Goal: Find contact information: Find contact information

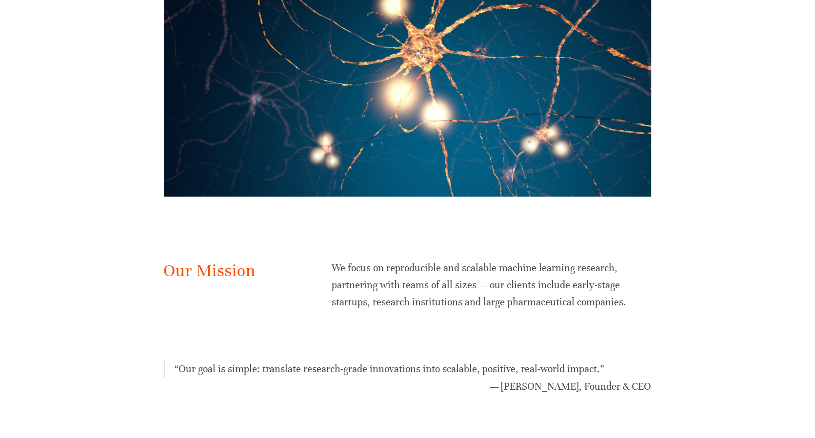
scroll to position [390, 0]
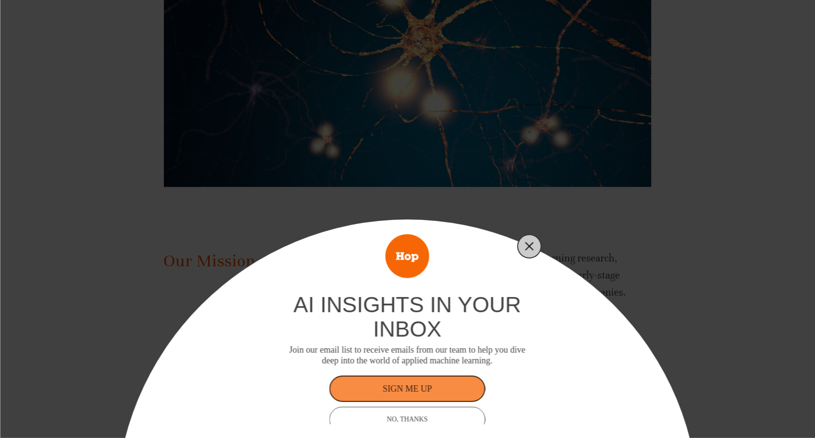
click at [531, 246] on line "Close" at bounding box center [529, 246] width 7 height 7
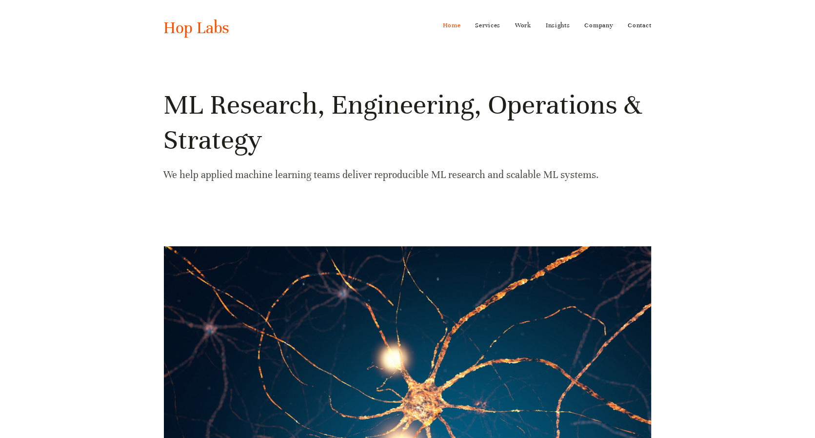
scroll to position [0, 0]
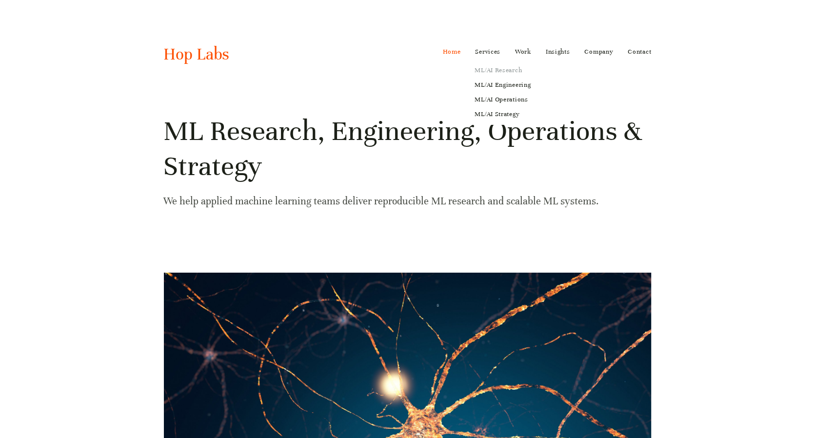
click at [505, 71] on link "ML/AI Research" at bounding box center [503, 70] width 70 height 15
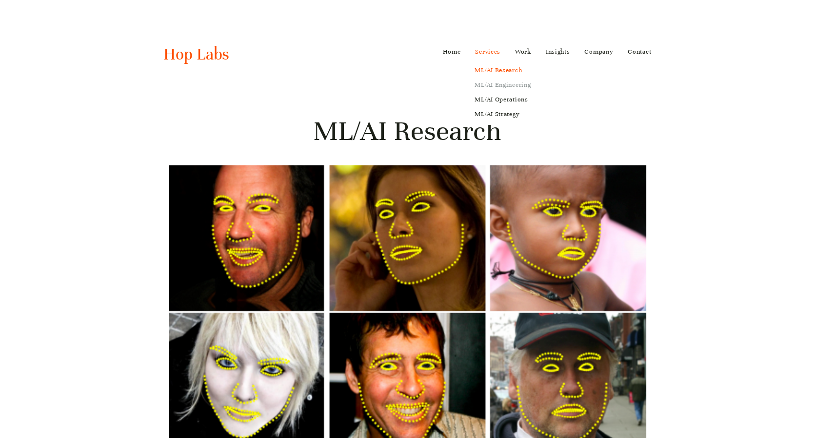
click at [487, 82] on link "ML/AI Engineering" at bounding box center [503, 85] width 70 height 15
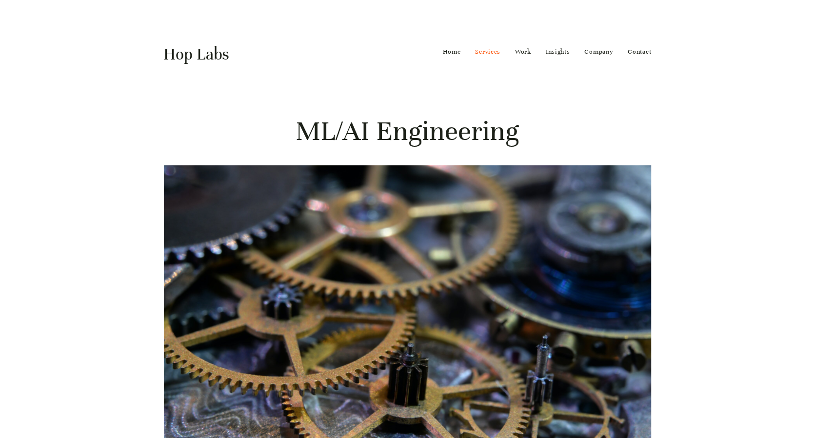
click at [186, 51] on link "Hop Labs" at bounding box center [197, 54] width 66 height 20
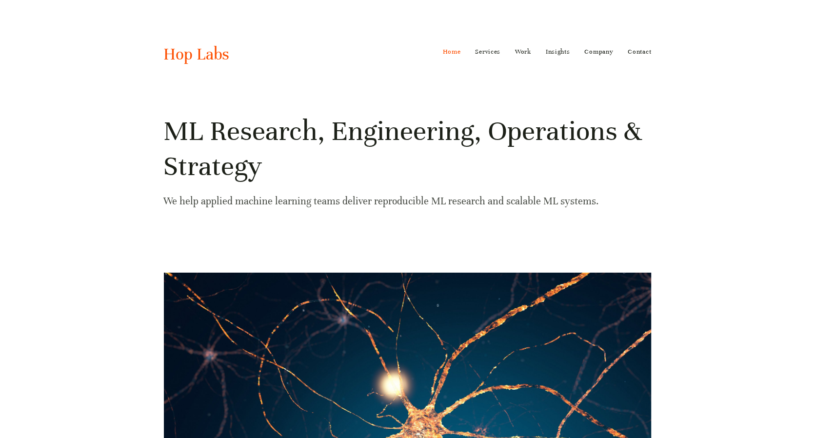
click at [498, 101] on link "ML/AI Operations" at bounding box center [503, 99] width 70 height 15
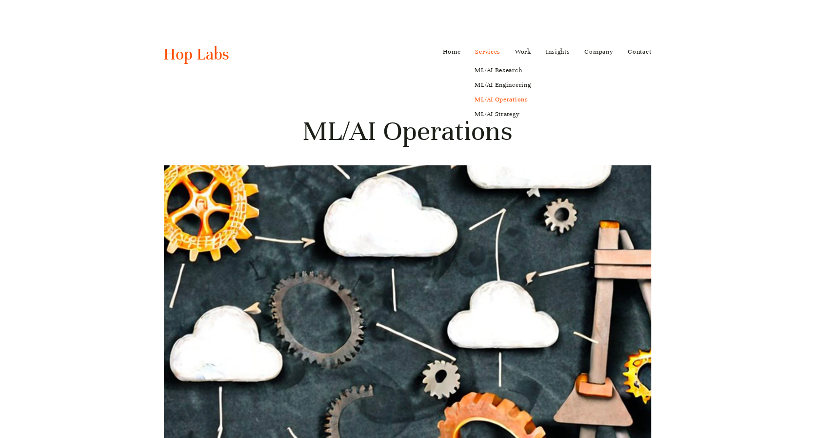
click at [486, 50] on link "Services" at bounding box center [488, 52] width 25 height 16
click at [498, 81] on link "ML/AI Engineering" at bounding box center [503, 85] width 70 height 15
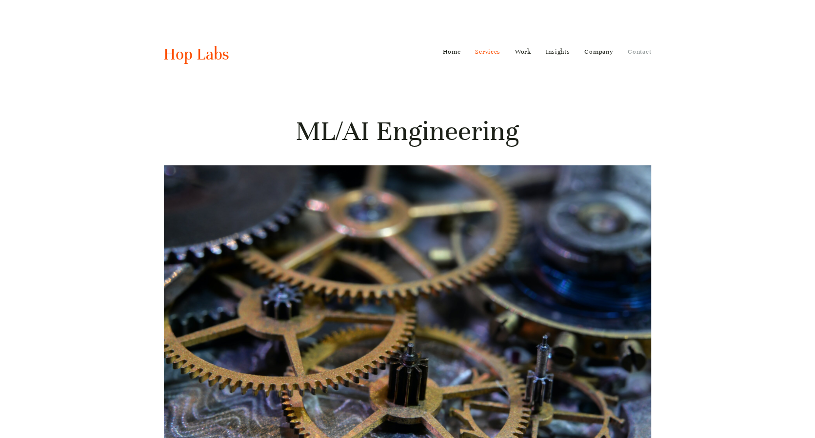
click at [638, 51] on link "Contact" at bounding box center [639, 52] width 23 height 16
